Goal: Information Seeking & Learning: Learn about a topic

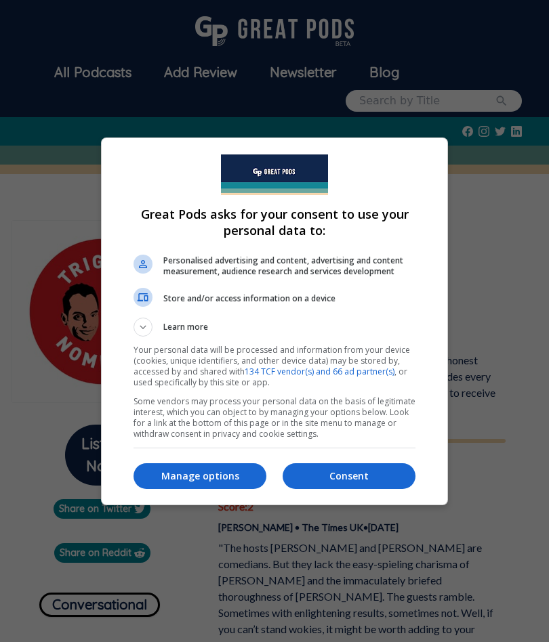
click at [230, 468] on button "Manage options" at bounding box center [199, 476] width 133 height 26
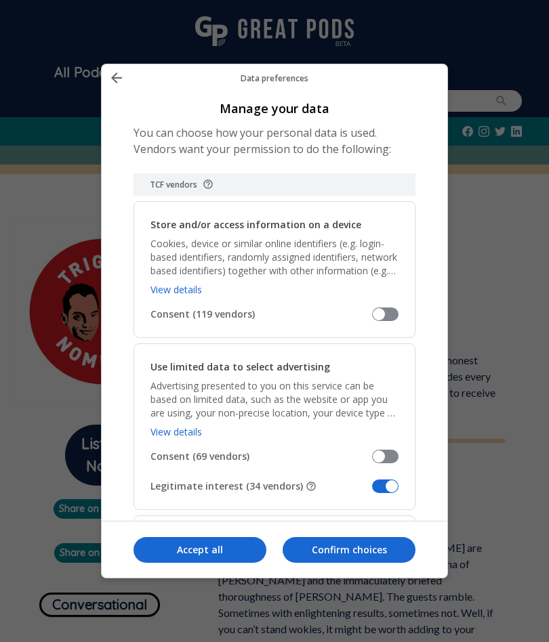
click at [388, 480] on span "Manage your data" at bounding box center [385, 487] width 26 height 14
click at [372, 491] on input "Legitimate interest (34 vendors)" at bounding box center [372, 491] width 0 height 0
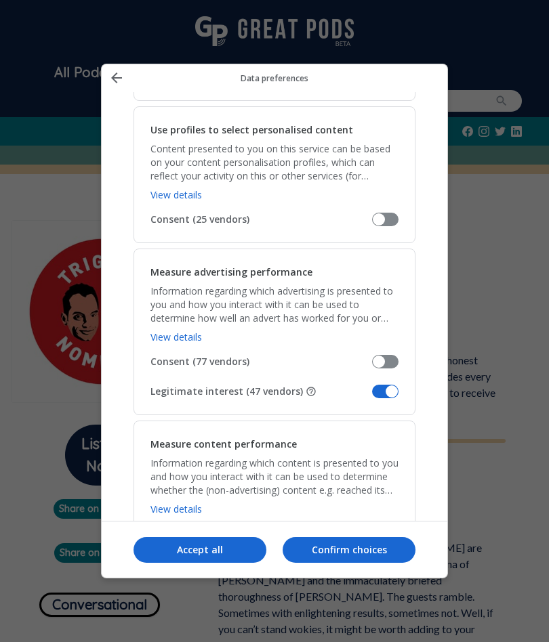
scroll to position [841, 0]
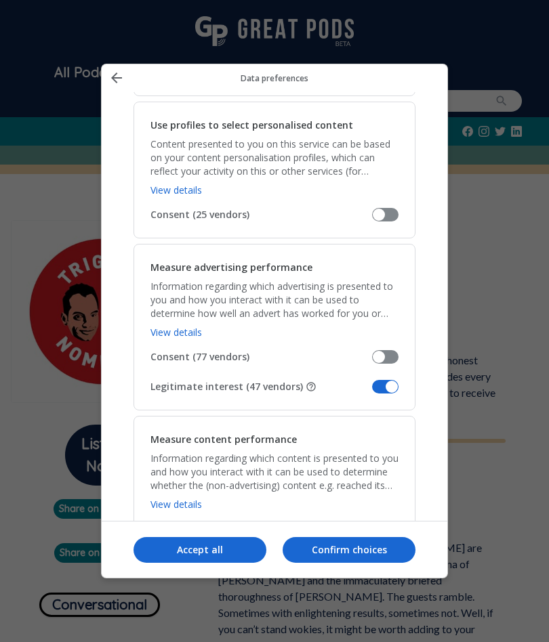
click at [392, 380] on span "Manage your data" at bounding box center [385, 387] width 26 height 14
click at [372, 392] on input "Legitimate interest (47 vendors)" at bounding box center [372, 392] width 0 height 0
click at [389, 552] on span "Manage your data" at bounding box center [385, 559] width 26 height 14
click at [372, 564] on input "Legitimate interest (15 vendors)" at bounding box center [372, 564] width 0 height 0
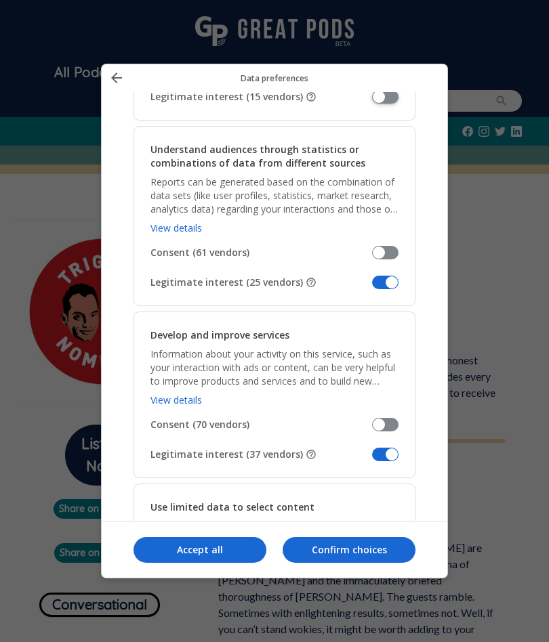
scroll to position [1322, 0]
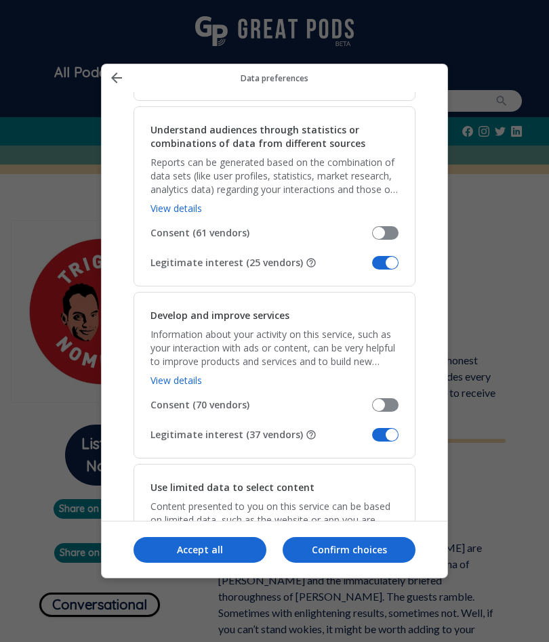
click at [396, 256] on span "Manage your data" at bounding box center [385, 263] width 26 height 14
click at [372, 268] on input "Legitimate interest (25 vendors)" at bounding box center [372, 268] width 0 height 0
click at [394, 428] on span "Manage your data" at bounding box center [385, 435] width 26 height 14
click at [372, 440] on input "Legitimate interest (37 vendors)" at bounding box center [372, 440] width 0 height 0
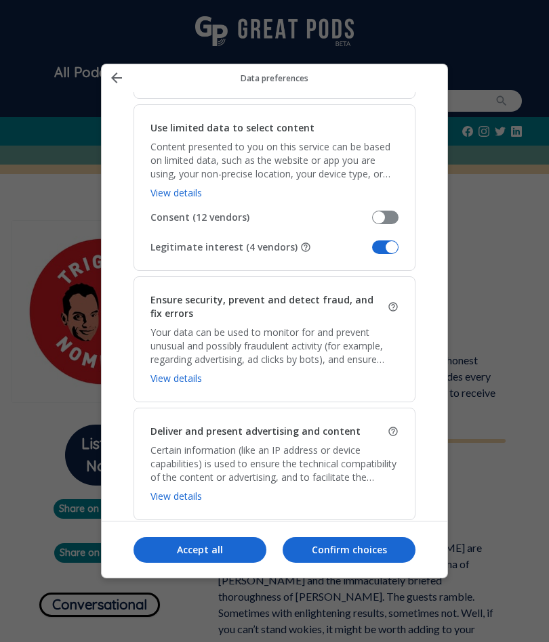
scroll to position [1701, 0]
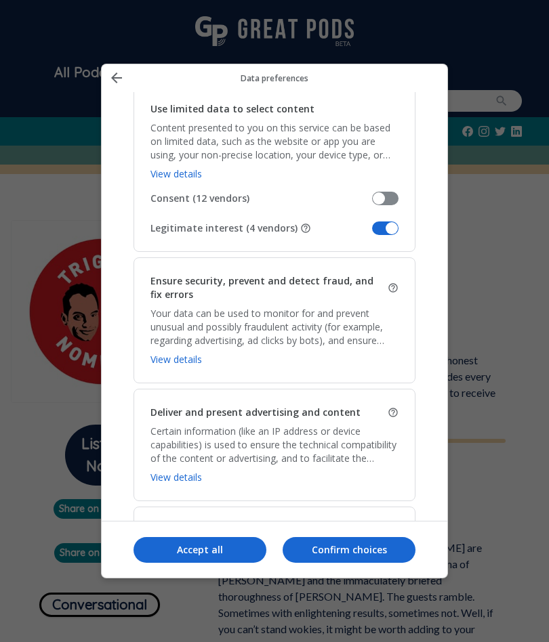
click at [385, 222] on span "Manage your data" at bounding box center [385, 229] width 26 height 14
click at [372, 233] on input "Legitimate interest (4 vendors)" at bounding box center [372, 233] width 0 height 0
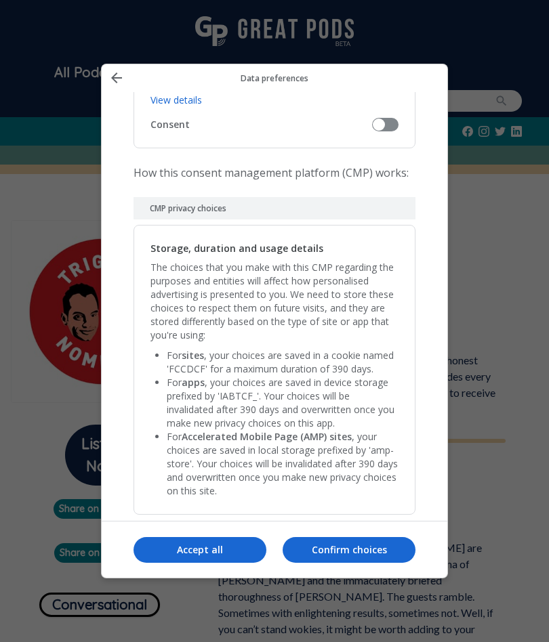
scroll to position [2694, 0]
click at [354, 557] on p "Confirm choices" at bounding box center [348, 550] width 133 height 14
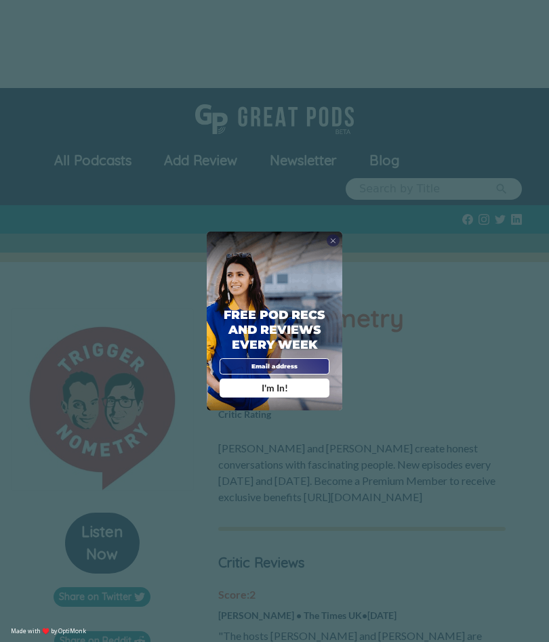
scroll to position [88, 0]
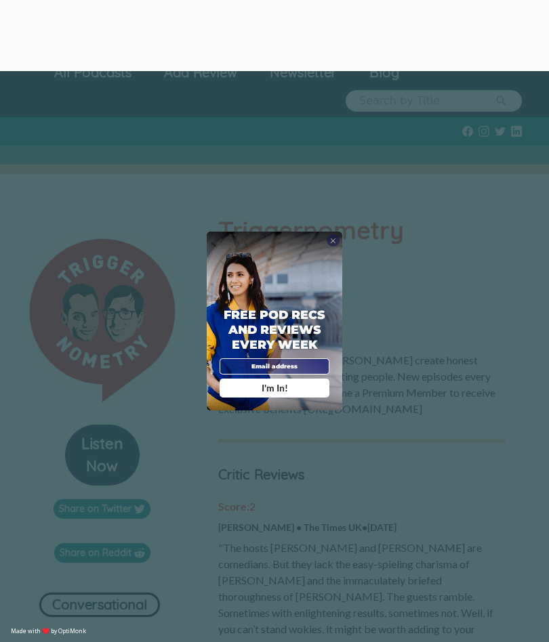
click at [345, 235] on div "X Free Pod Recs and Reviews every week I'm In! X Thanks Poddy People! See you T…" at bounding box center [274, 321] width 549 height 642
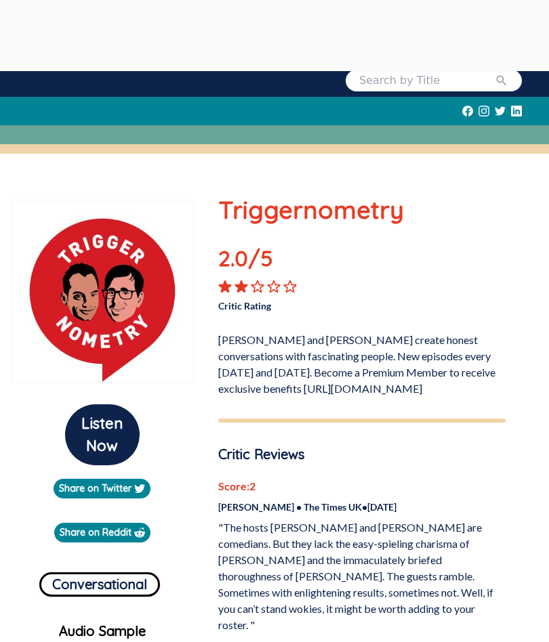
scroll to position [85, 0]
